Goal: Task Accomplishment & Management: Use online tool/utility

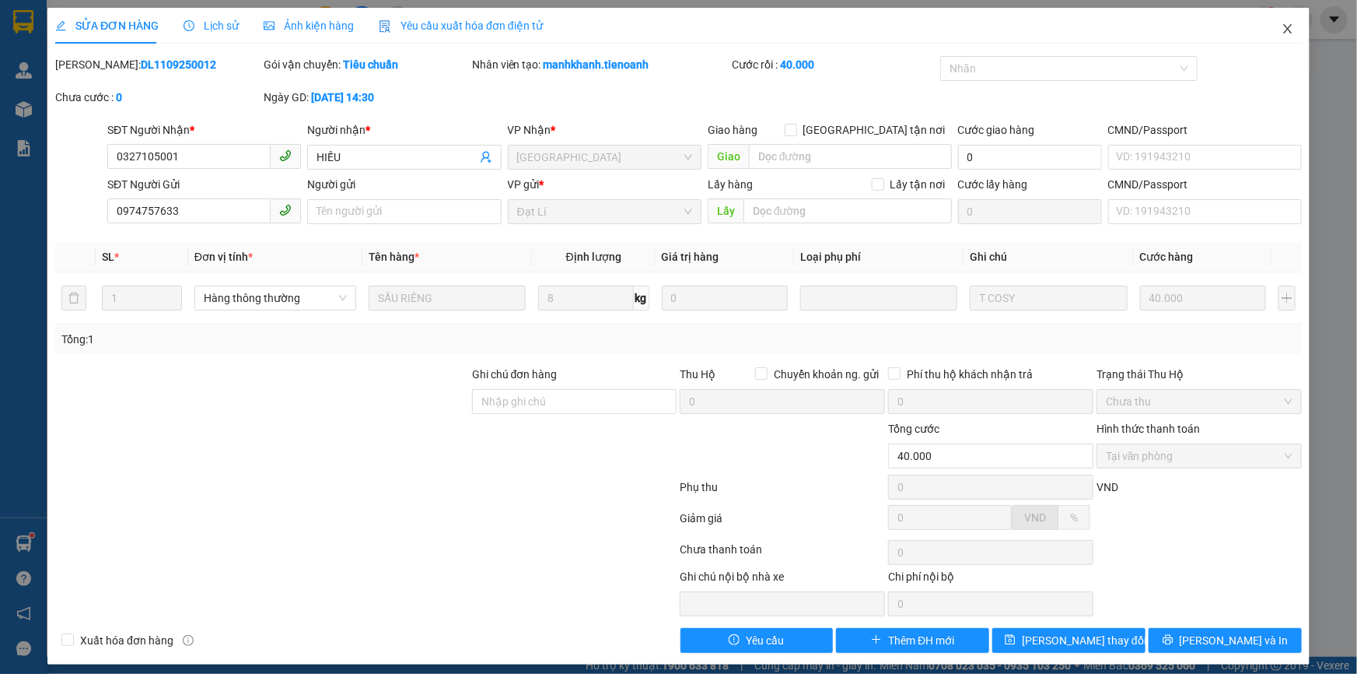
click at [1283, 26] on icon "close" at bounding box center [1288, 29] width 12 height 12
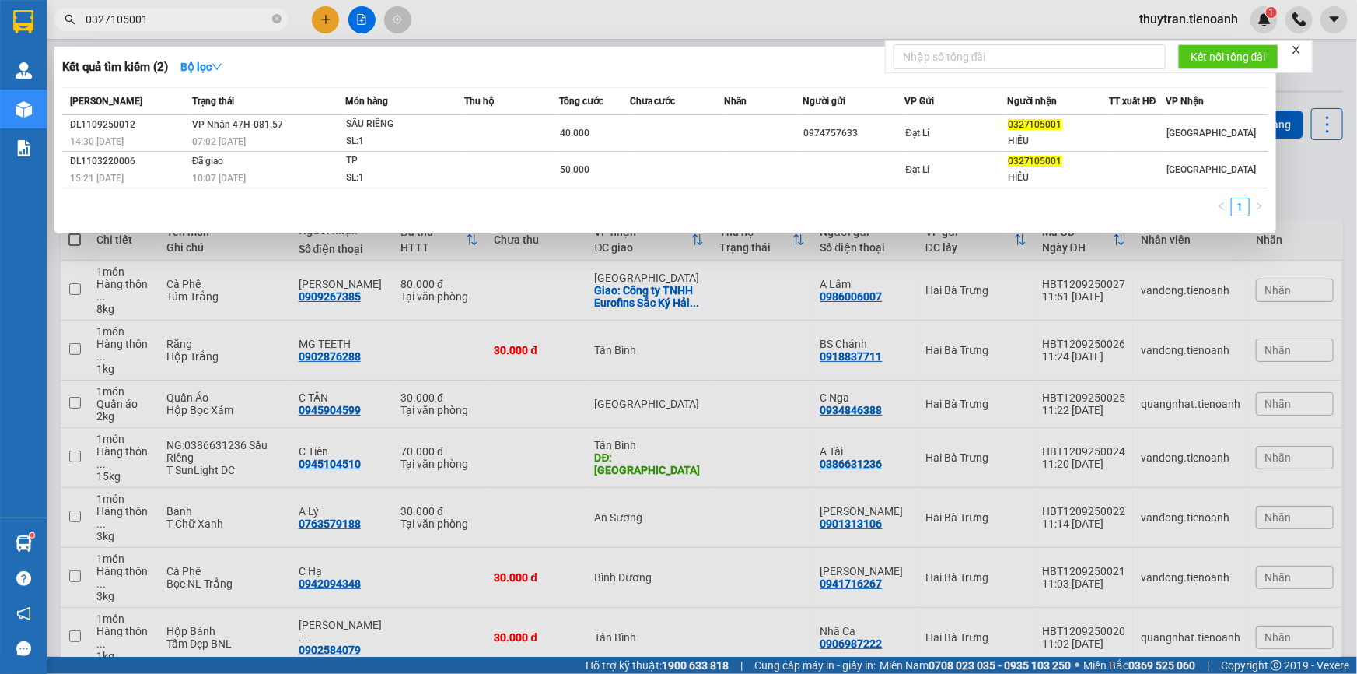
click at [149, 12] on input "0327105001" at bounding box center [178, 19] width 184 height 17
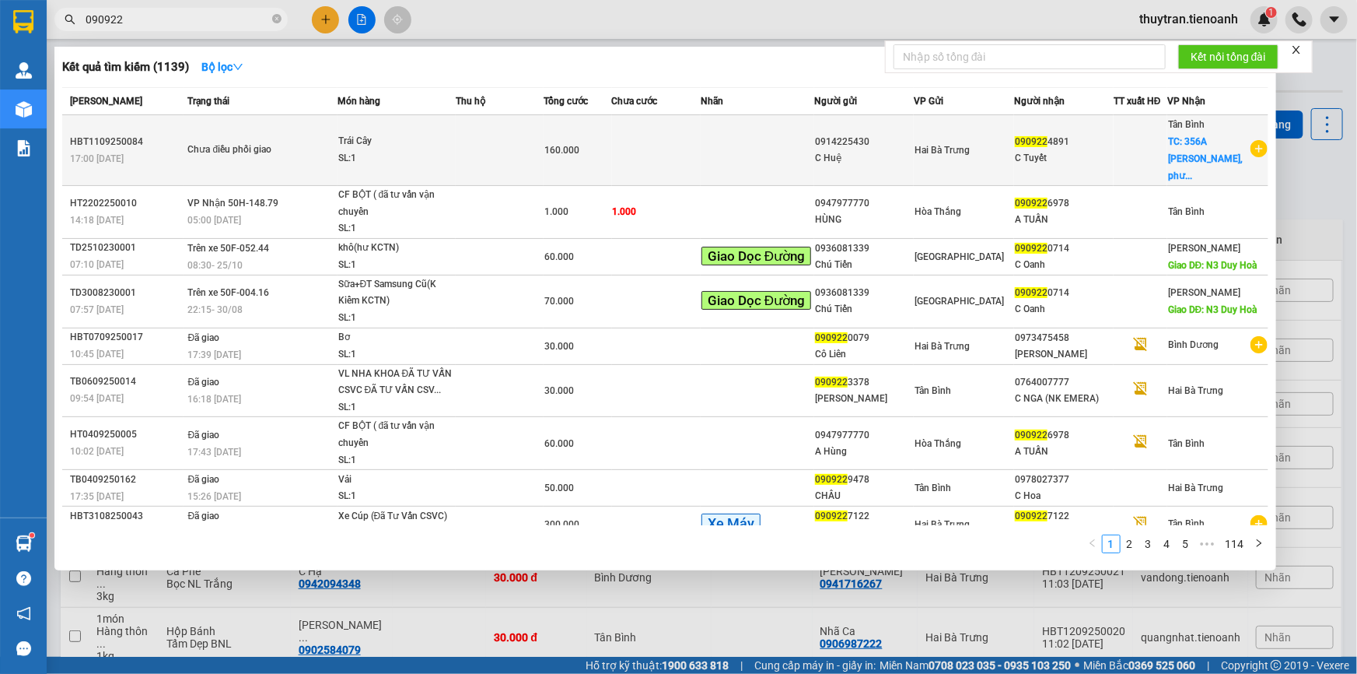
click at [736, 159] on td at bounding box center [758, 150] width 114 height 71
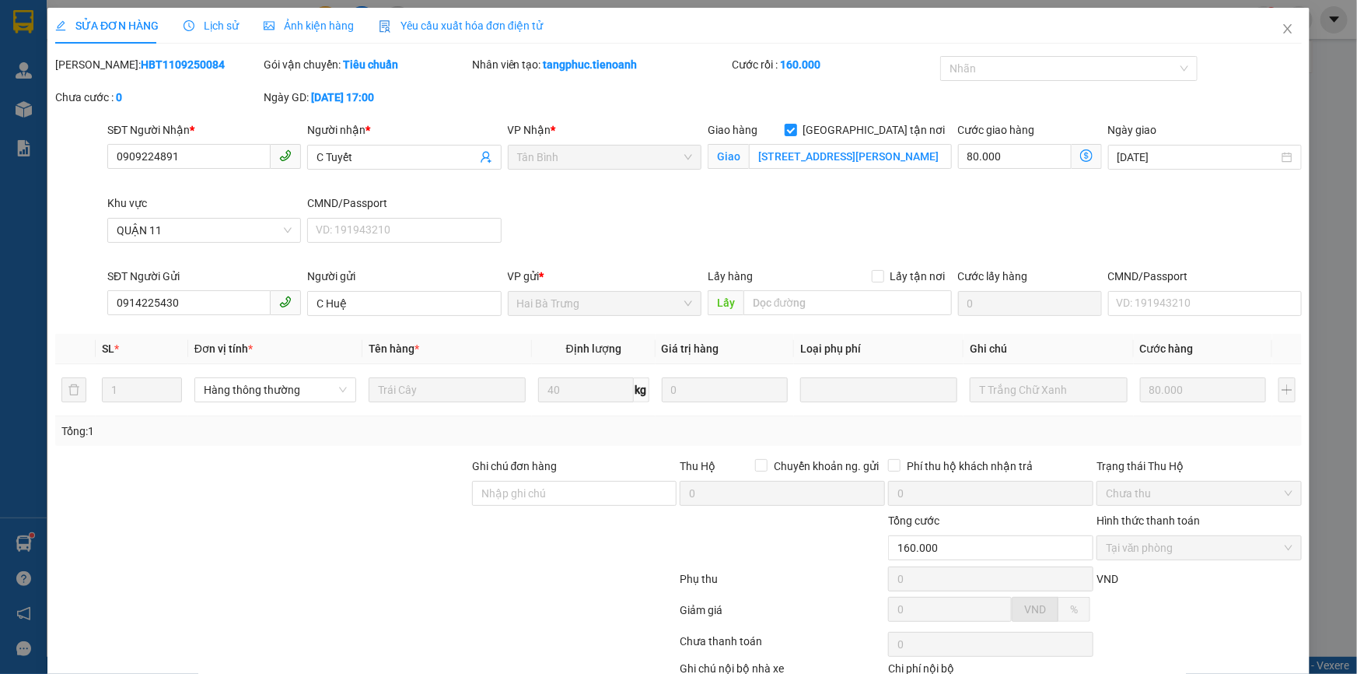
click at [219, 23] on span "Lịch sử" at bounding box center [211, 25] width 55 height 12
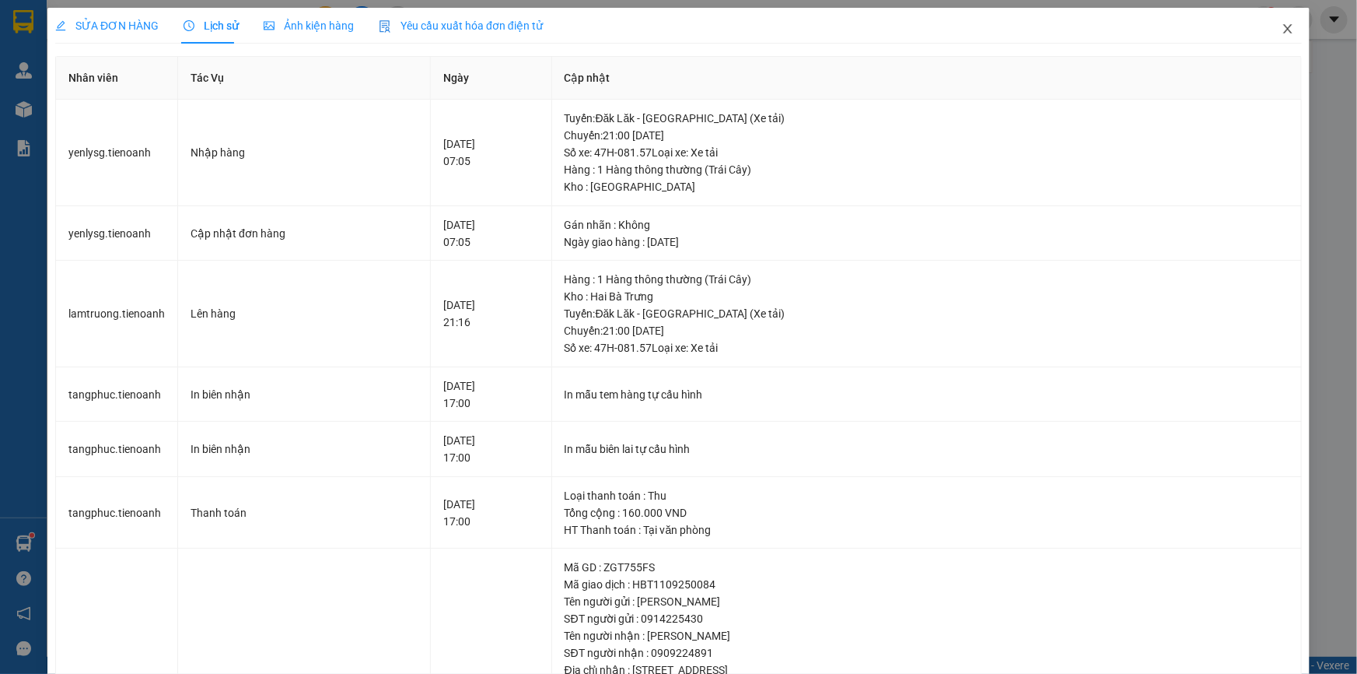
click at [1284, 32] on icon "close" at bounding box center [1288, 29] width 12 height 12
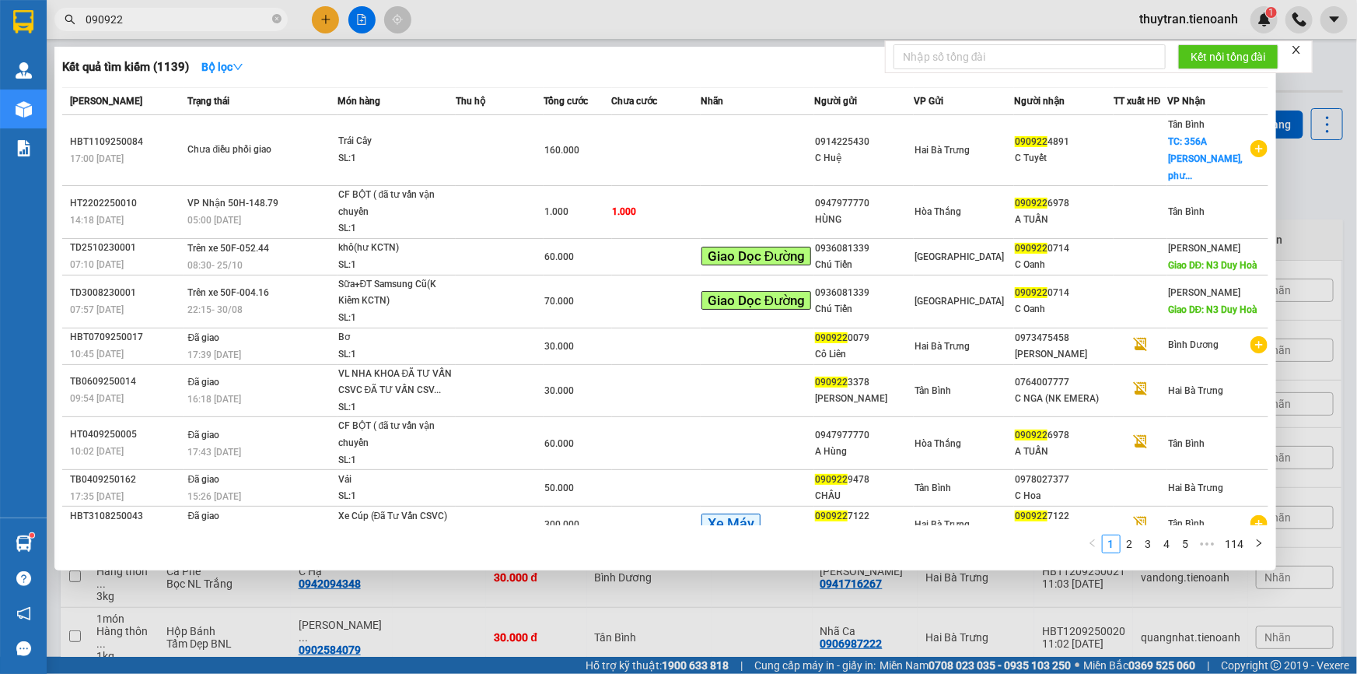
click at [145, 15] on input "090922" at bounding box center [178, 19] width 184 height 17
paste input "270811"
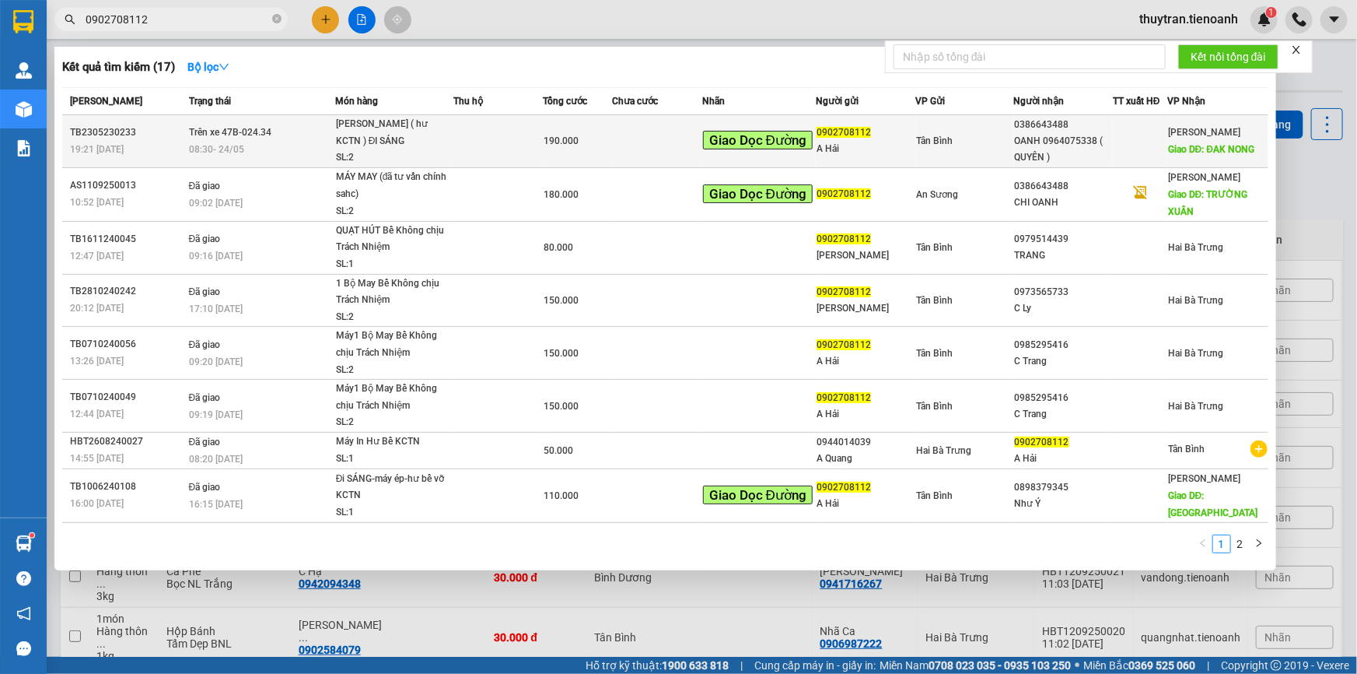
type input "0902708112"
click at [637, 150] on td at bounding box center [657, 141] width 90 height 53
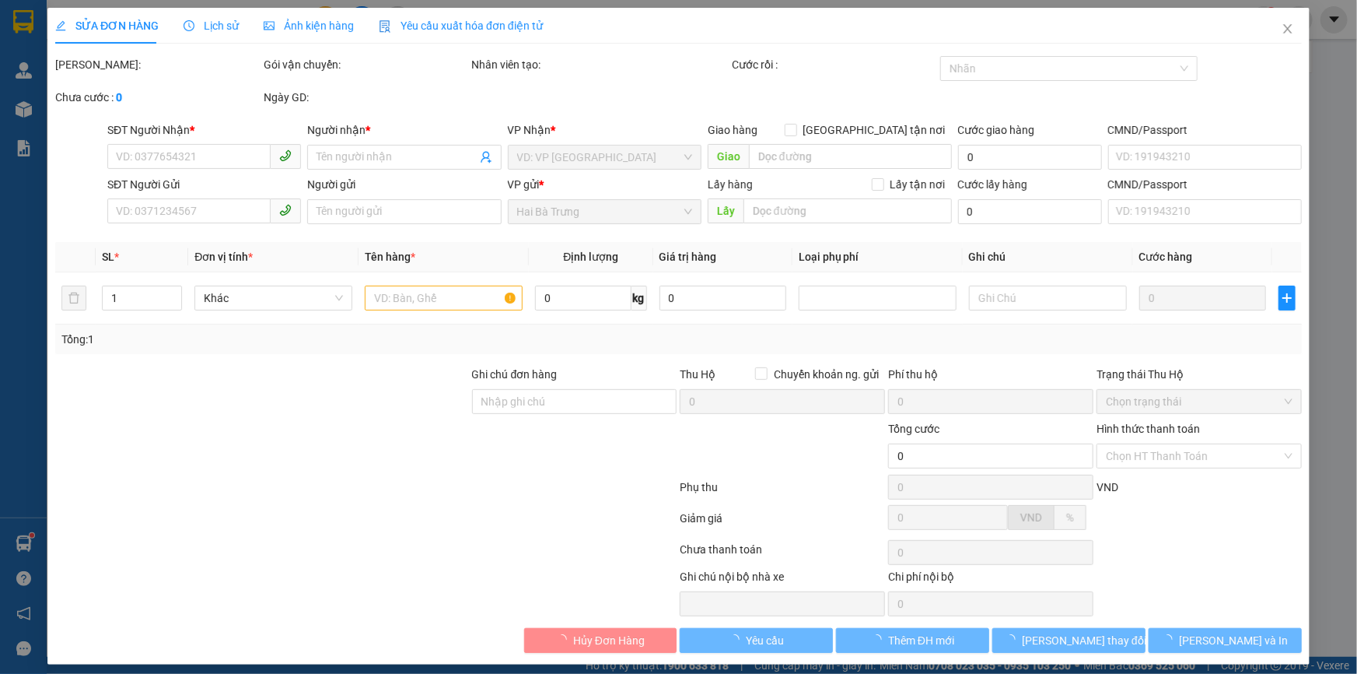
type input "0386643488"
type input "OANH 0964075338 ( QUYÊN )"
type input "ĐAK NONG"
type input "0902708112"
type input "A Hải"
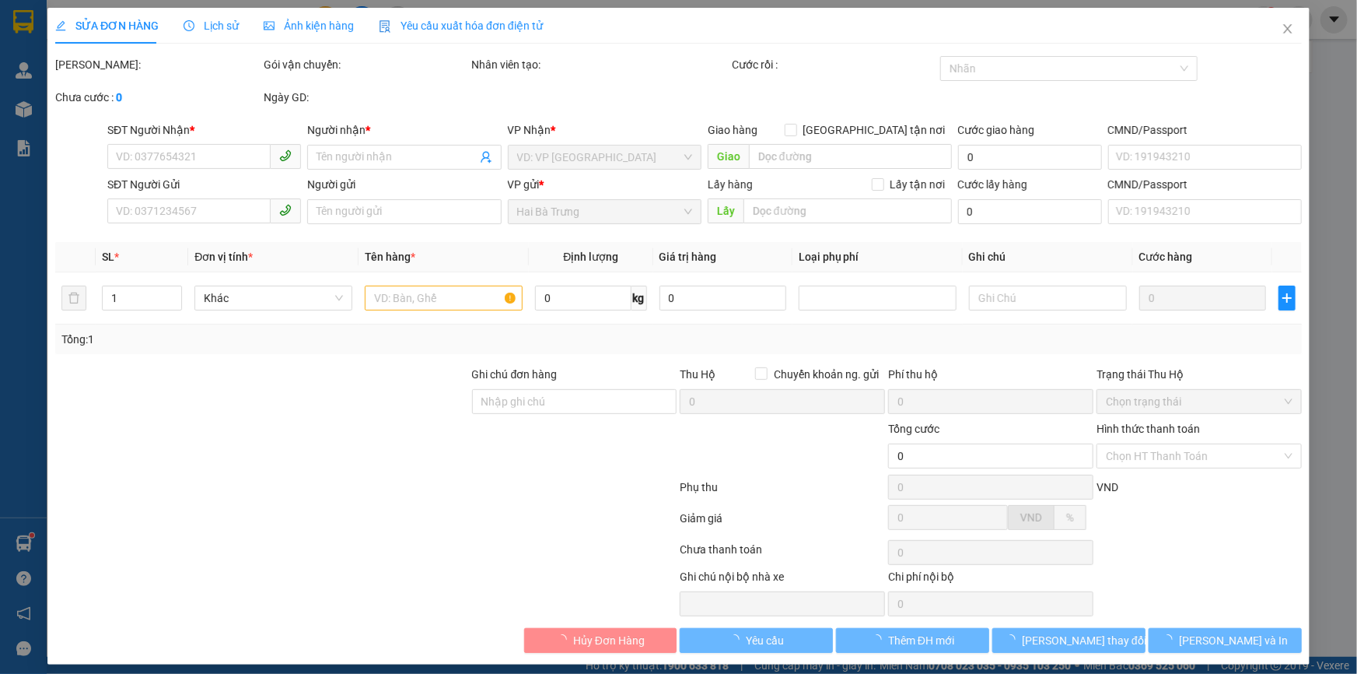
type input "190.000"
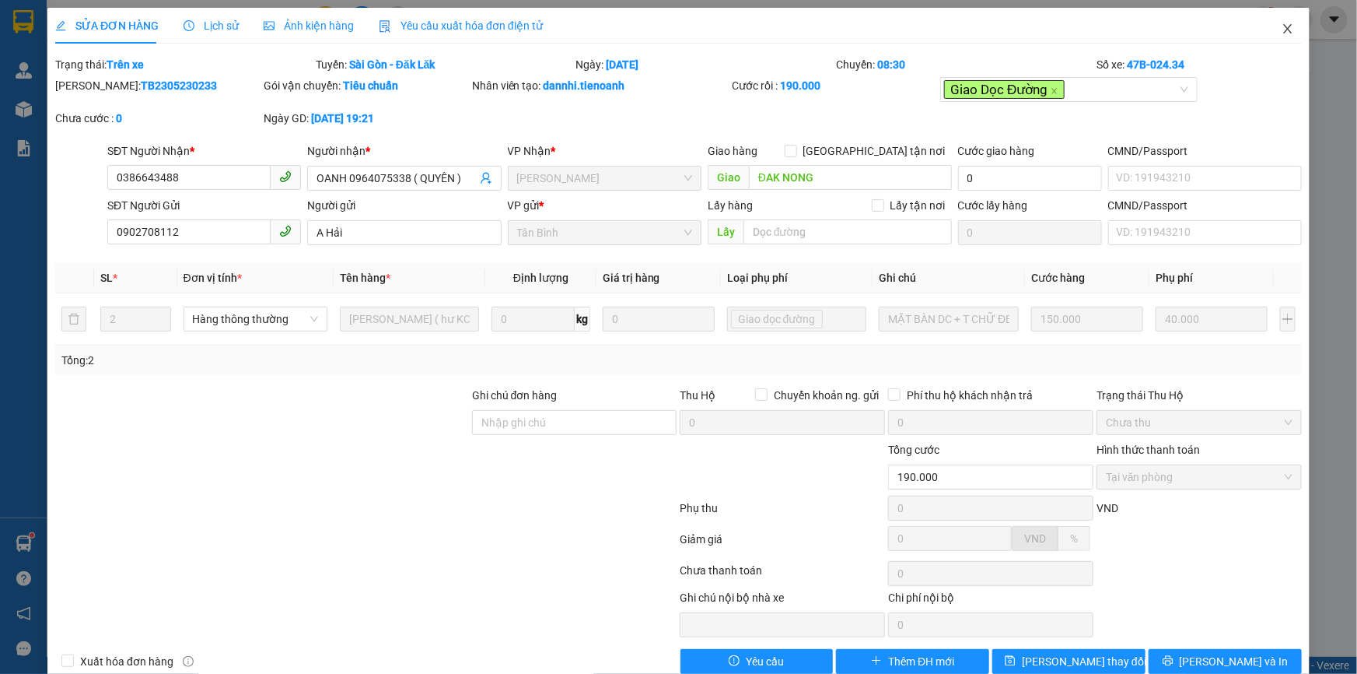
click at [1282, 30] on icon "close" at bounding box center [1288, 29] width 12 height 12
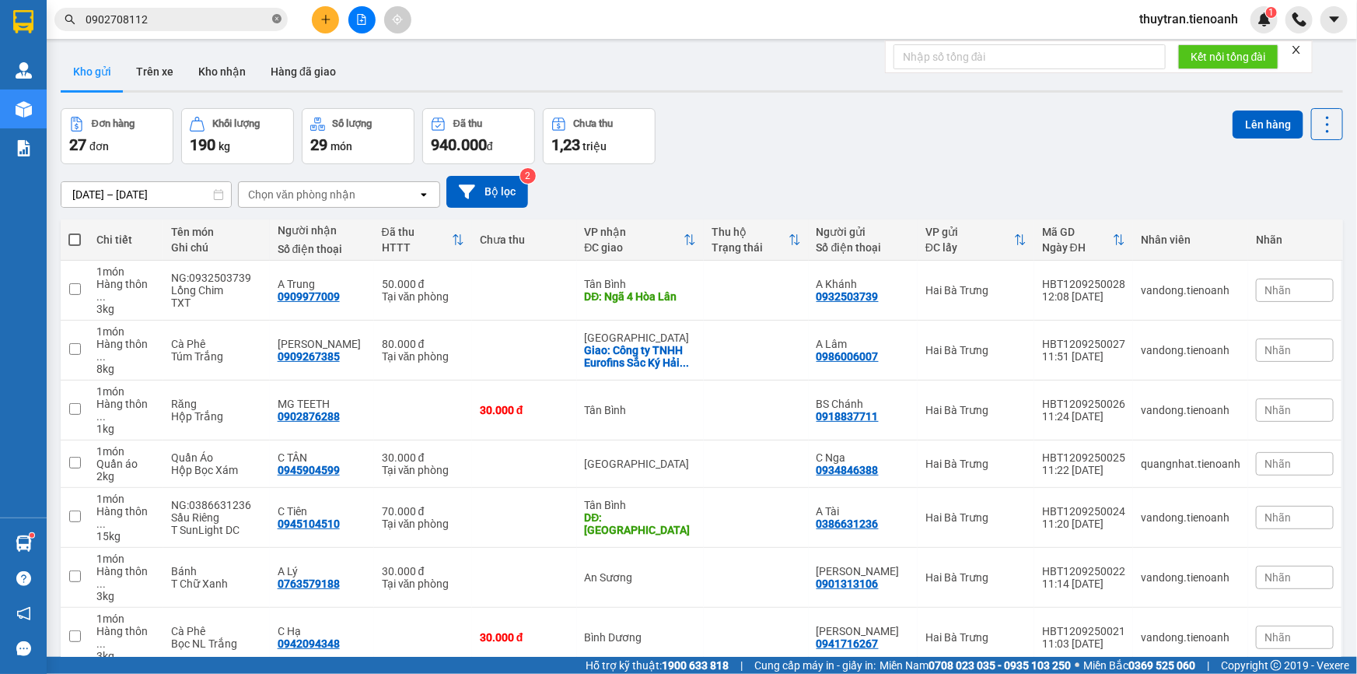
click at [273, 19] on icon "close-circle" at bounding box center [276, 18] width 9 height 9
click at [170, 23] on input "text" at bounding box center [178, 19] width 184 height 17
paste input "0902708112"
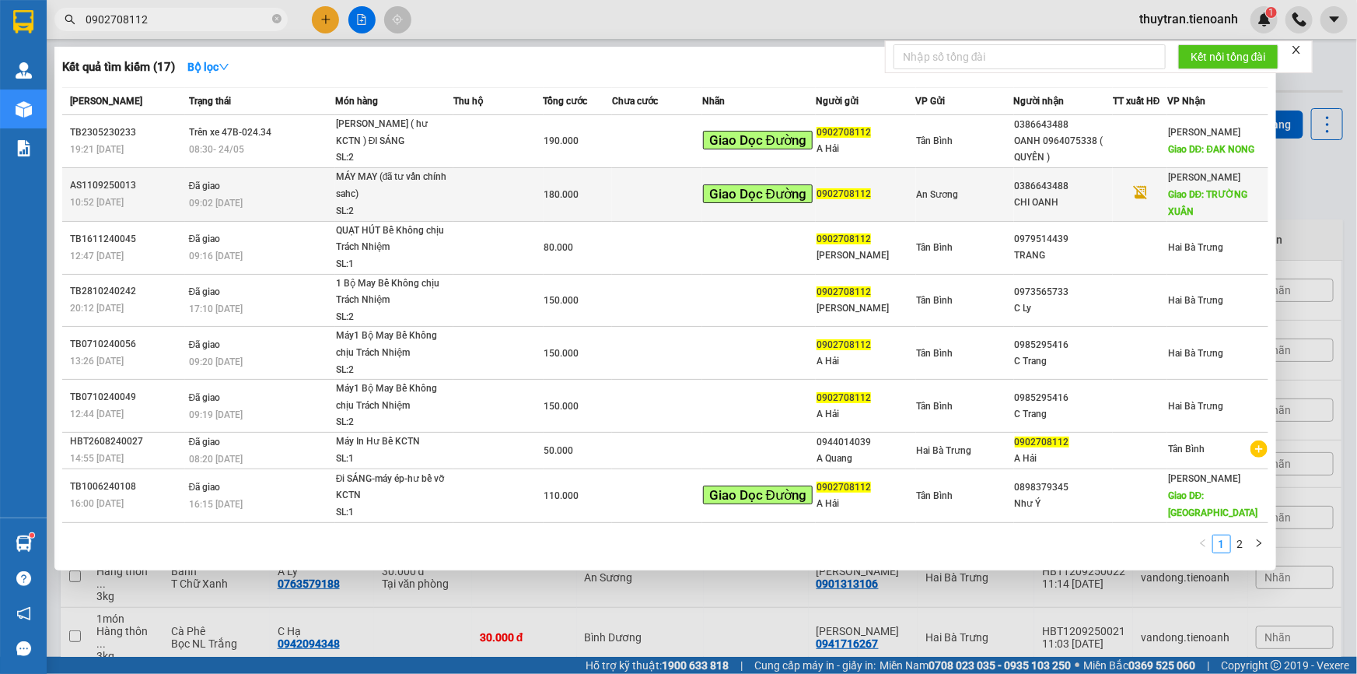
type input "0902708112"
click at [287, 204] on div "09:02 [DATE]" at bounding box center [261, 202] width 145 height 17
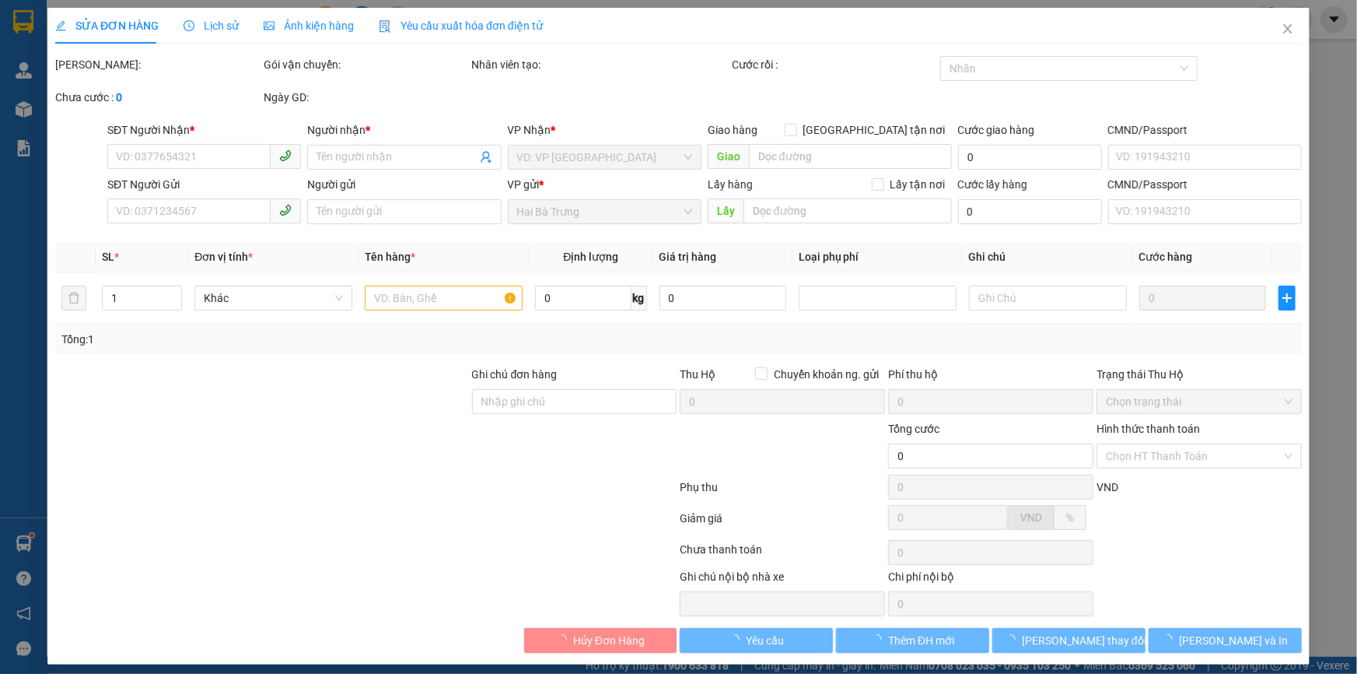
type input "0386643488"
type input "CHI OANH"
type input "TRƯỜNG XUÂN"
type input "0902708112"
type input "180.000"
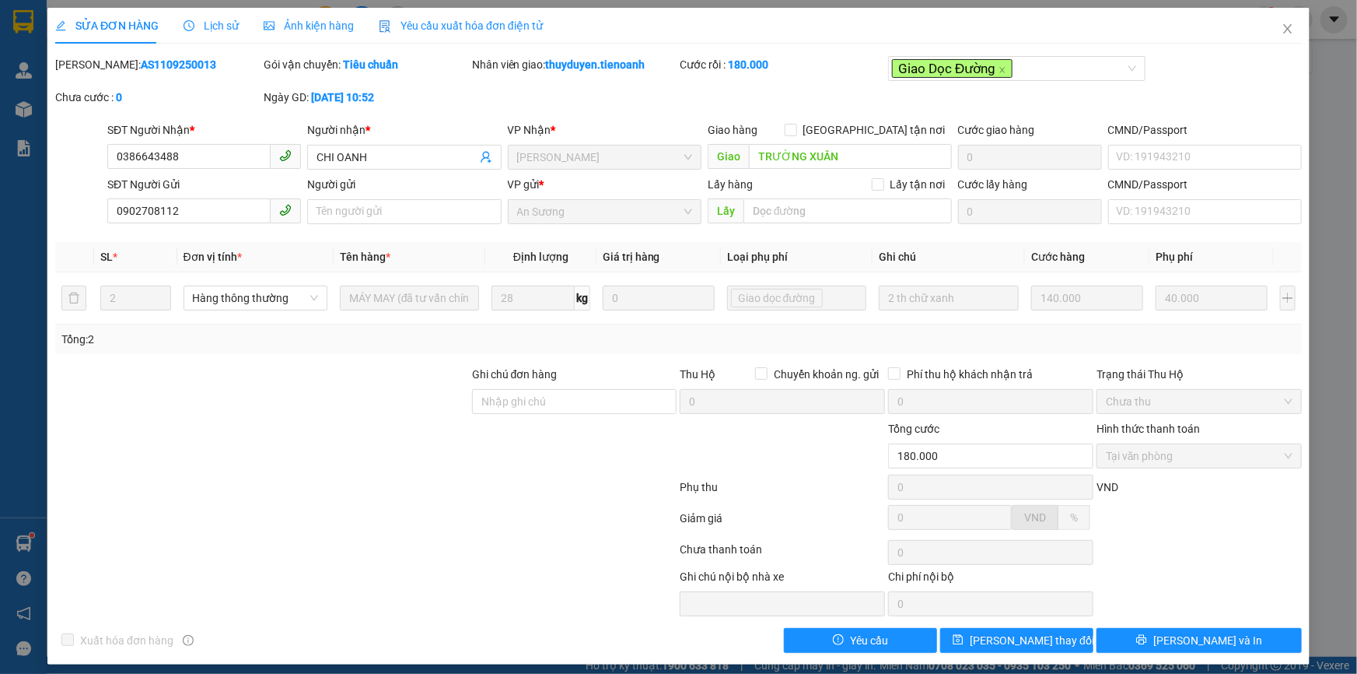
click at [214, 28] on span "Lịch sử" at bounding box center [211, 25] width 55 height 12
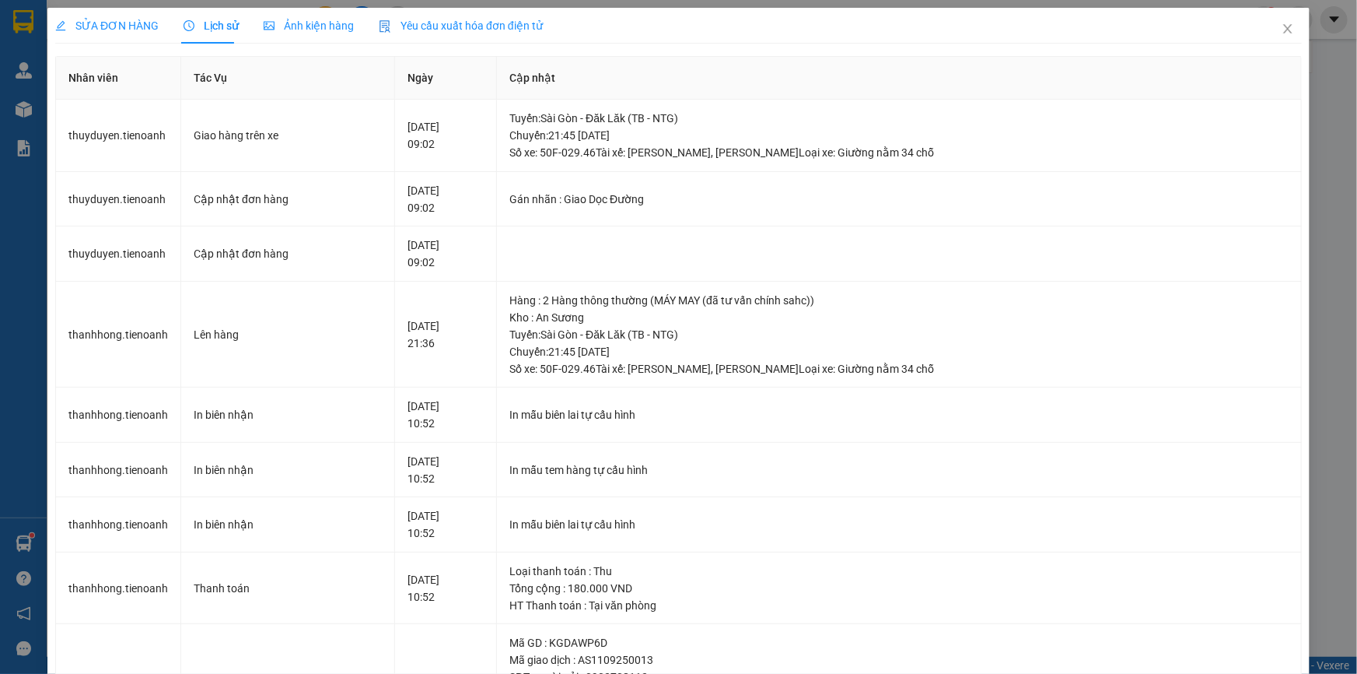
click at [130, 33] on div "SỬA ĐƠN HÀNG" at bounding box center [106, 25] width 103 height 17
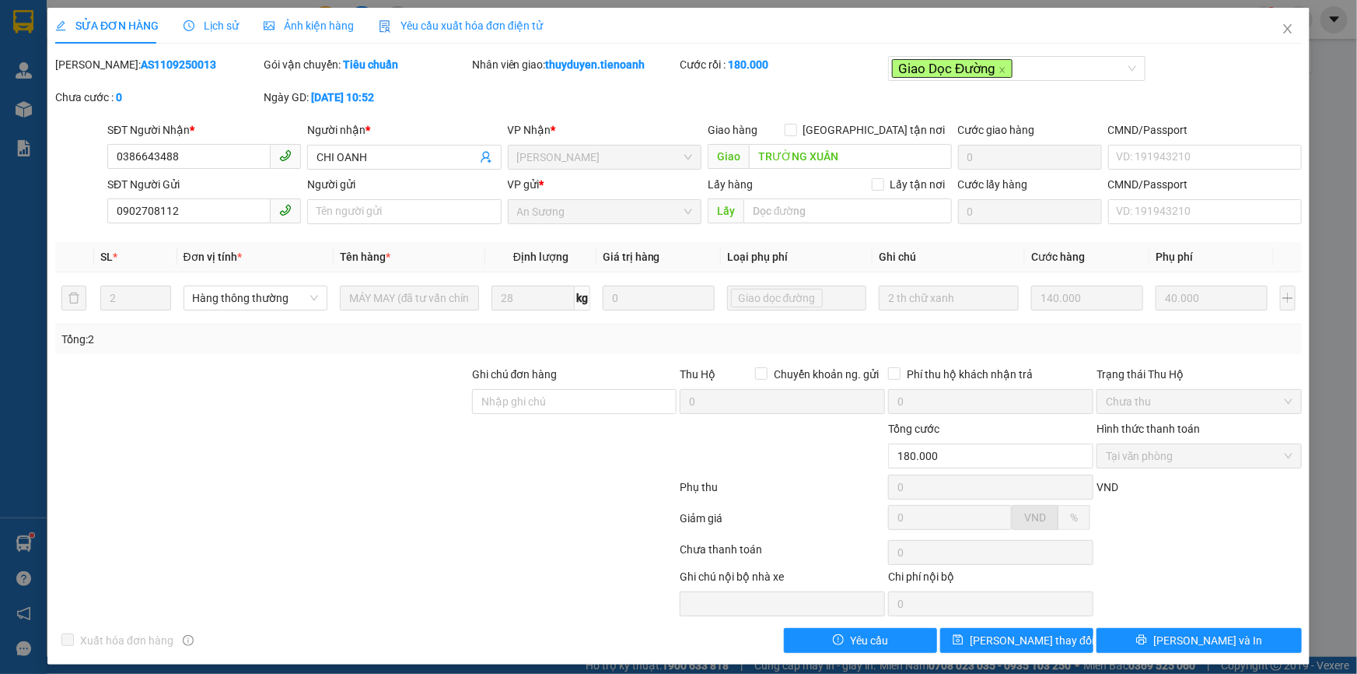
click at [222, 23] on span "Lịch sử" at bounding box center [211, 25] width 55 height 12
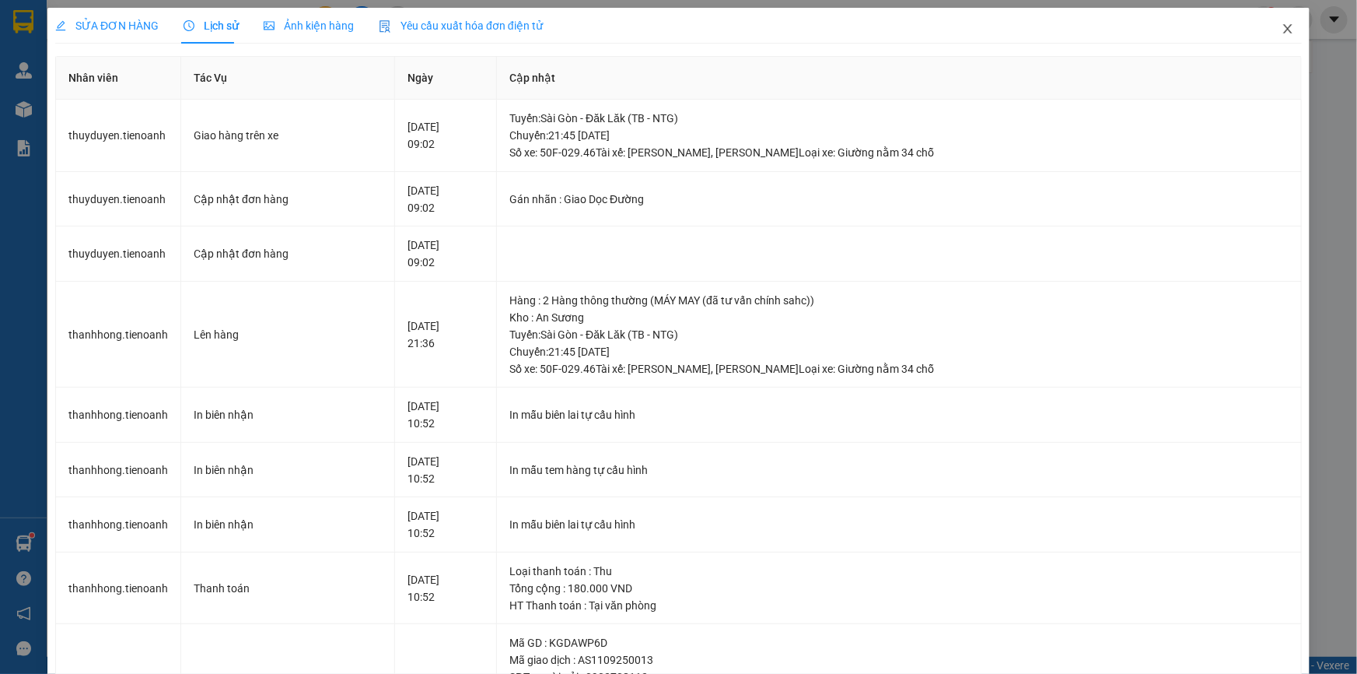
click at [1282, 27] on icon "close" at bounding box center [1288, 29] width 12 height 12
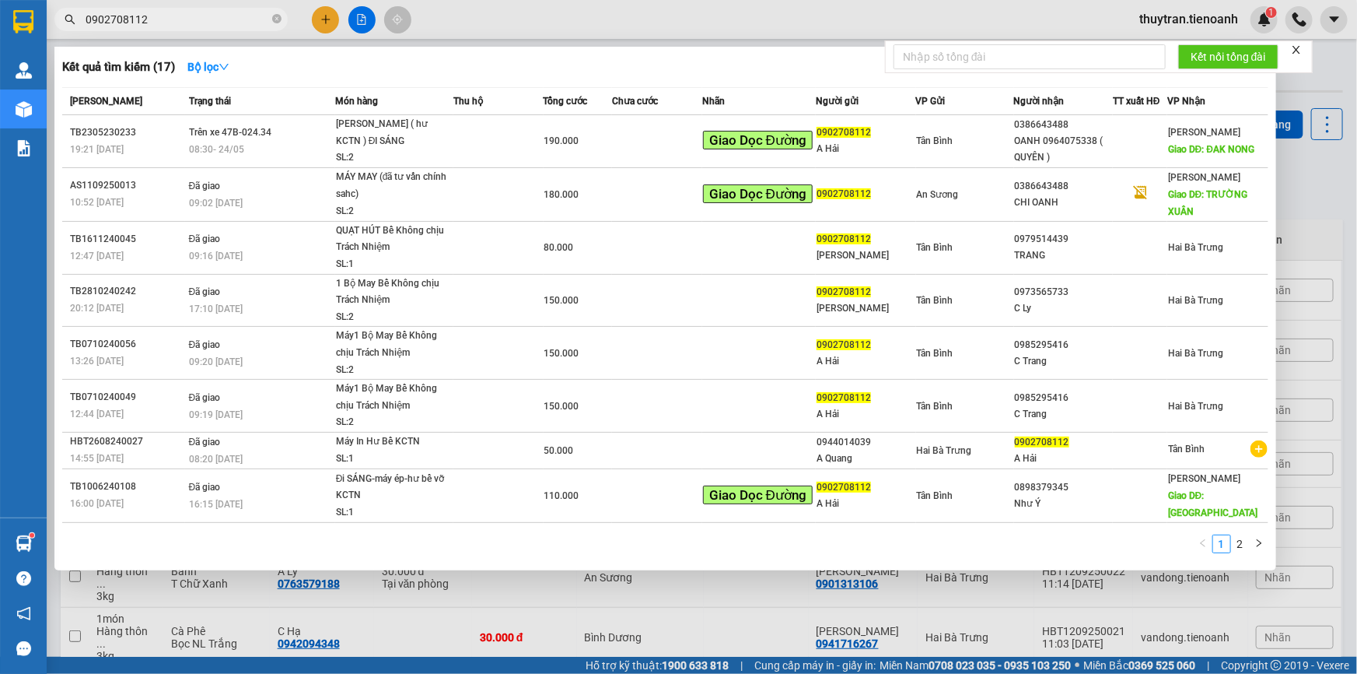
click at [145, 16] on input "0902708112" at bounding box center [178, 19] width 184 height 17
